Goal: Information Seeking & Learning: Learn about a topic

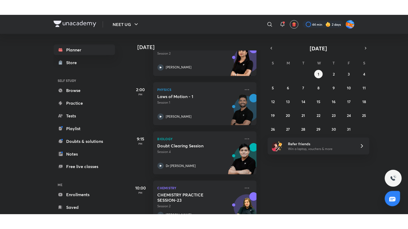
scroll to position [150, 0]
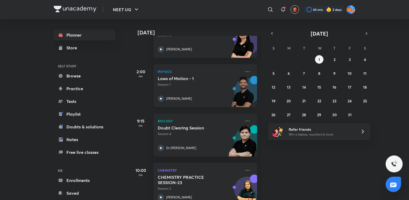
click at [182, 97] on p "[PERSON_NAME]" at bounding box center [179, 98] width 26 height 5
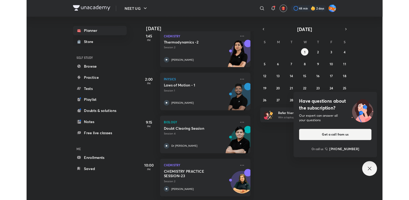
scroll to position [135, 0]
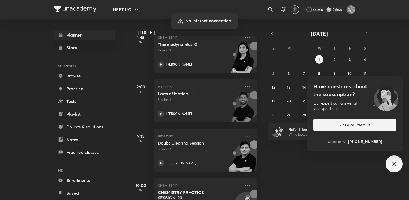
click at [237, 170] on div at bounding box center [204, 100] width 409 height 200
click at [296, 191] on div at bounding box center [204, 100] width 409 height 200
click at [298, 189] on div at bounding box center [204, 100] width 409 height 200
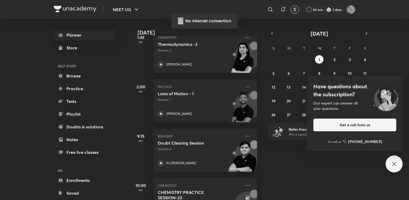
click at [298, 189] on div at bounding box center [204, 100] width 409 height 200
click at [29, 190] on div at bounding box center [204, 100] width 409 height 200
click at [284, 115] on div at bounding box center [204, 100] width 409 height 200
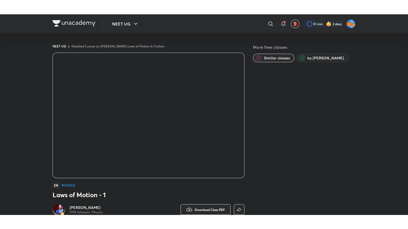
scroll to position [12, 0]
